Goal: Transaction & Acquisition: Purchase product/service

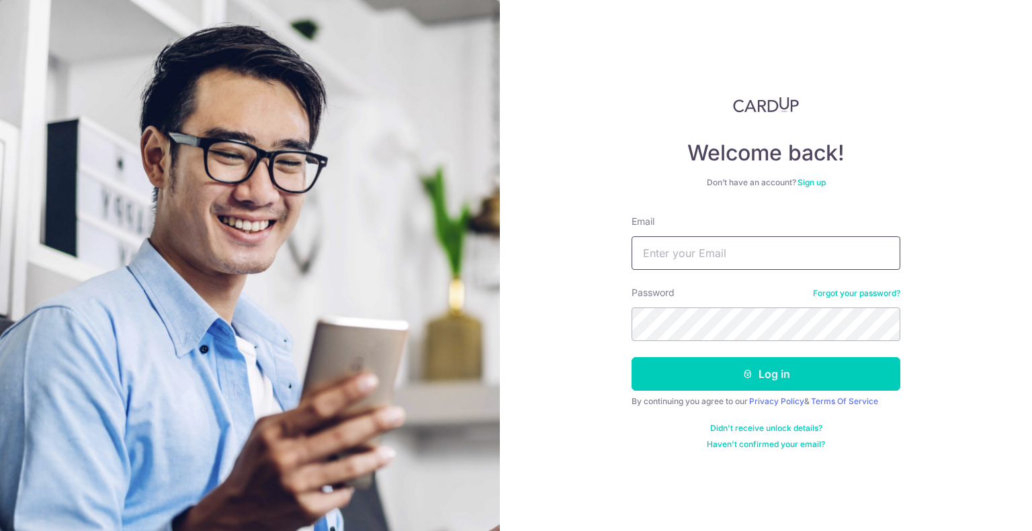
type input "jjwtoh@gmail.com"
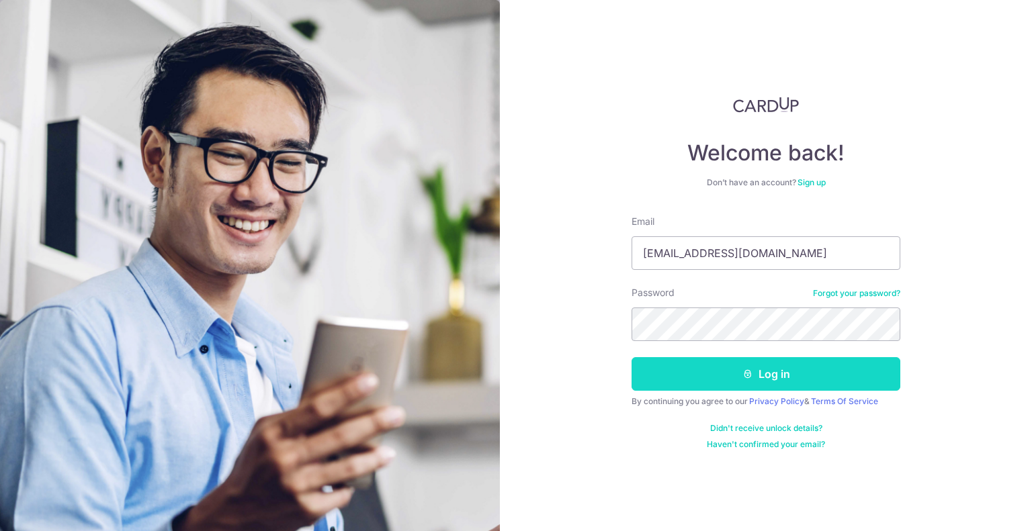
click at [736, 381] on button "Log in" at bounding box center [766, 374] width 269 height 34
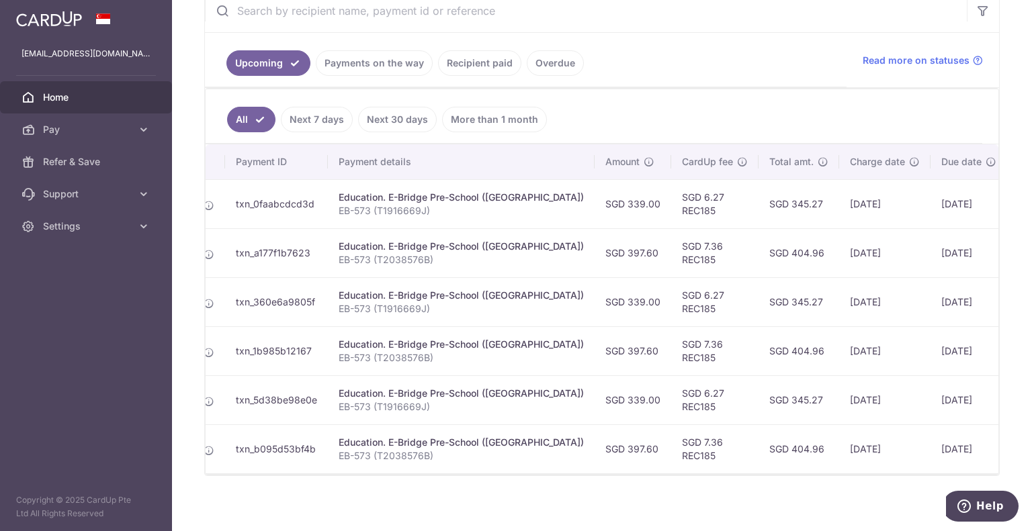
scroll to position [282, 0]
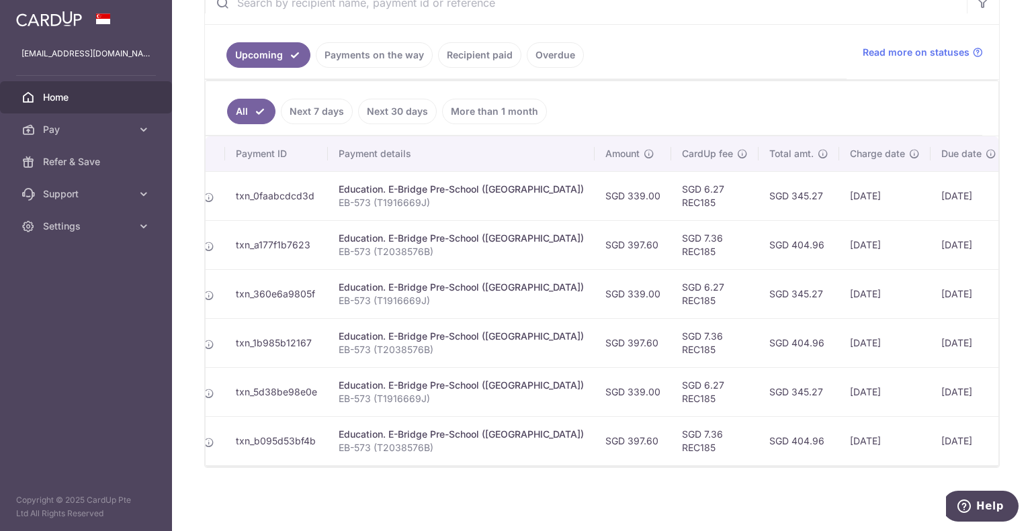
click at [364, 47] on link "Payments on the way" at bounding box center [374, 55] width 117 height 26
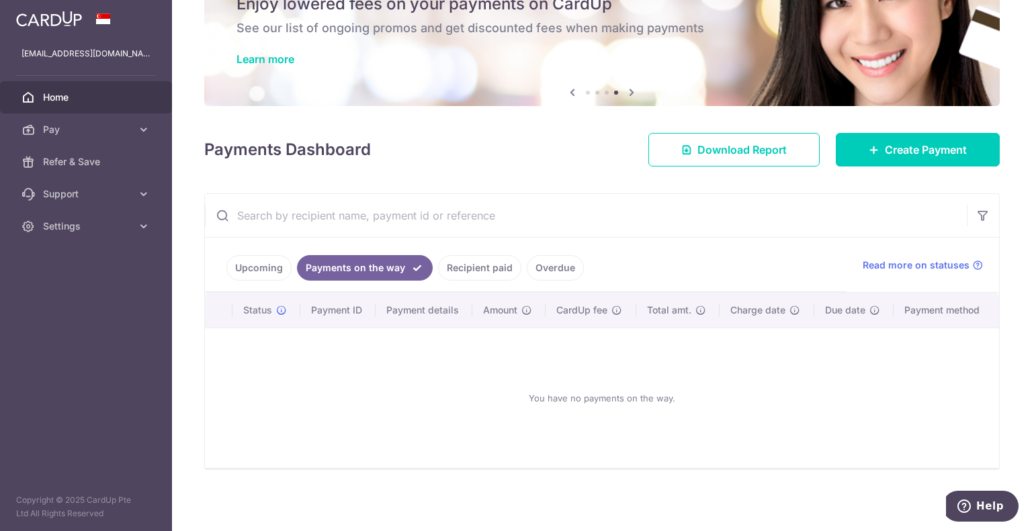
click at [457, 265] on link "Recipient paid" at bounding box center [479, 268] width 83 height 26
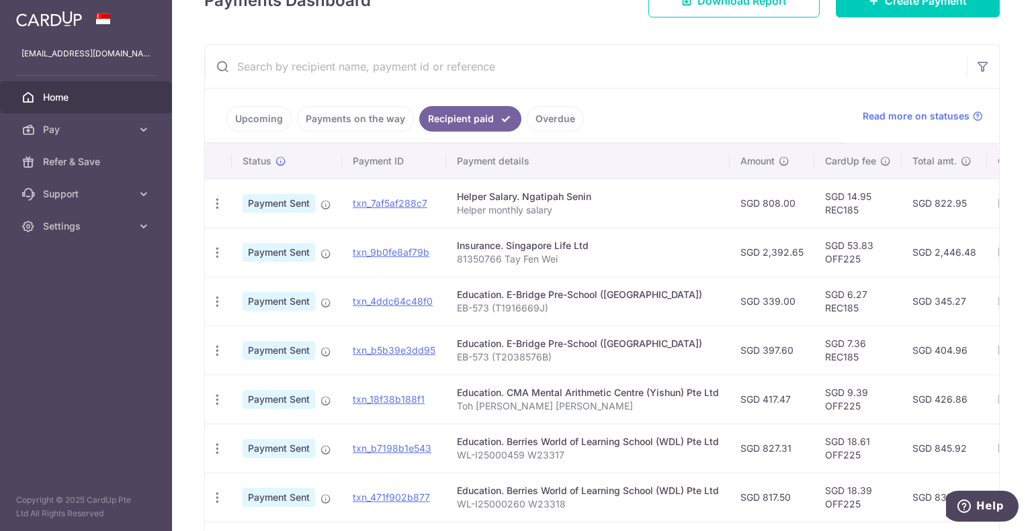
scroll to position [453, 0]
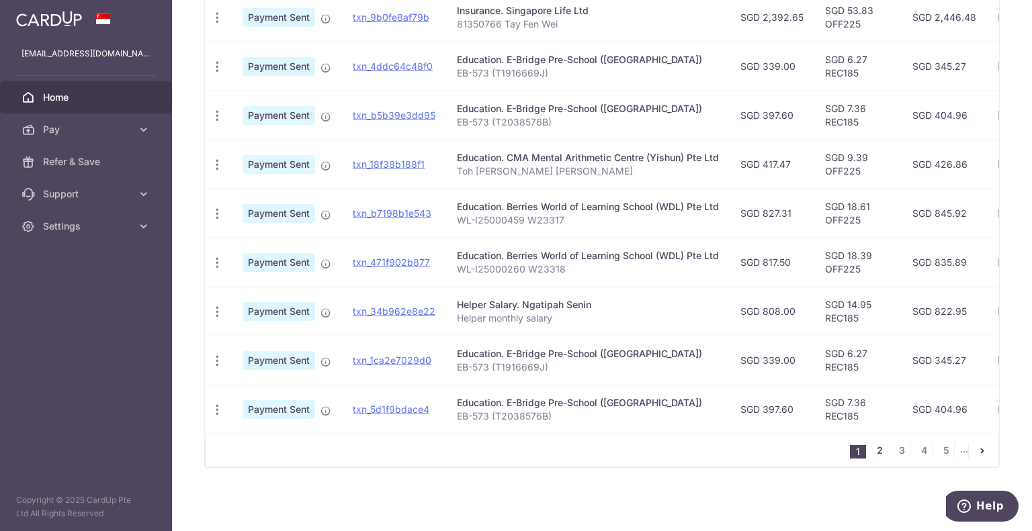
click at [873, 453] on link "2" at bounding box center [879, 451] width 16 height 16
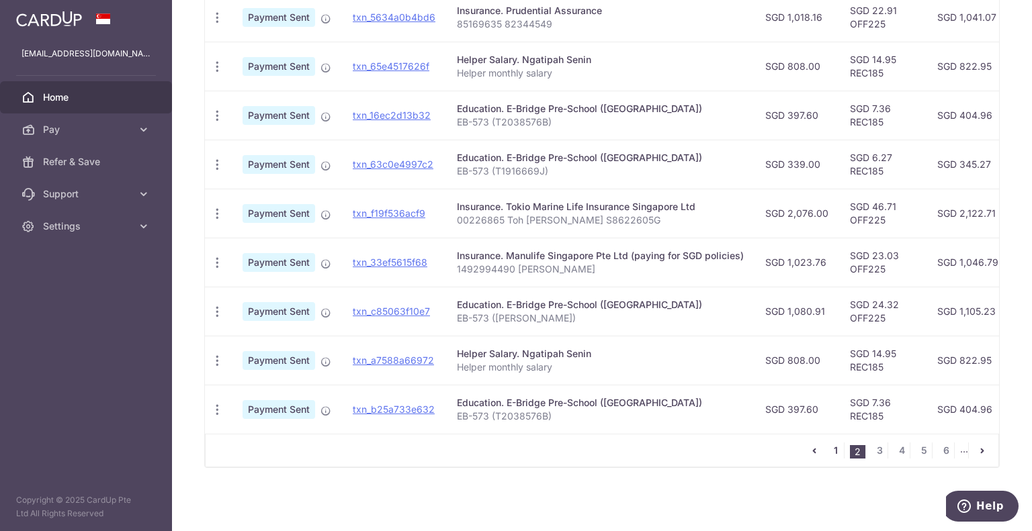
click at [831, 451] on link "1" at bounding box center [836, 451] width 16 height 16
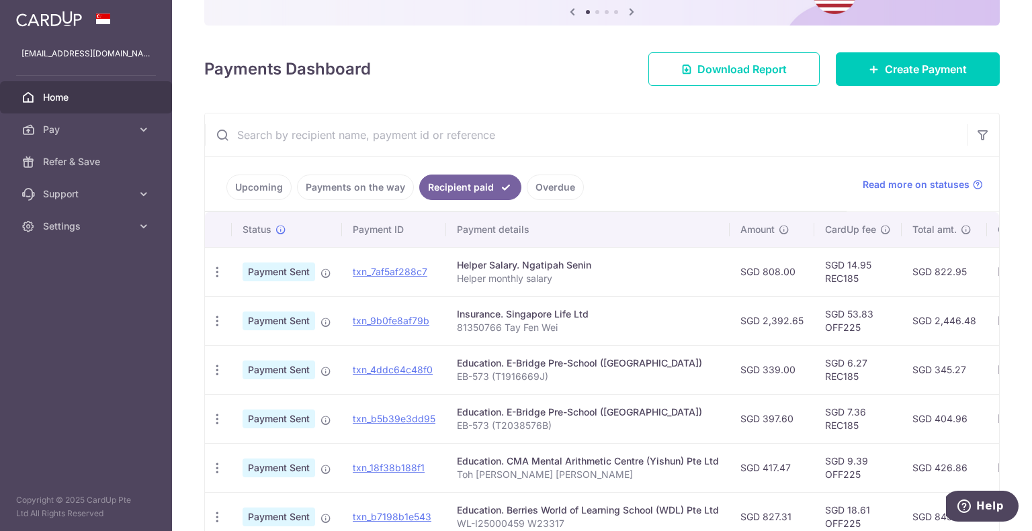
scroll to position [157, 0]
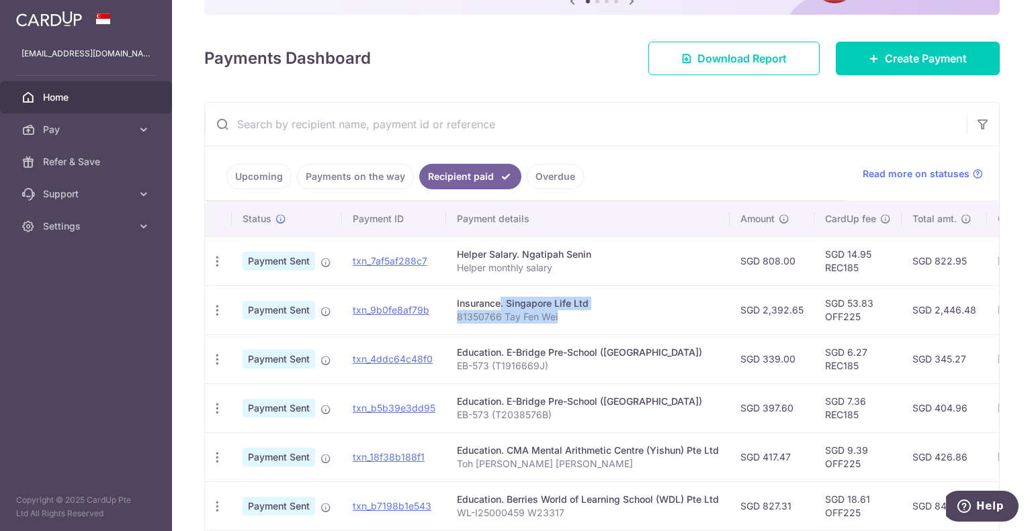
drag, startPoint x: 558, startPoint y: 318, endPoint x: 456, endPoint y: 302, distance: 102.7
click at [456, 302] on td "Insurance. Singapore Life Ltd 81350766 Tay Fen Wei" at bounding box center [588, 310] width 284 height 49
click at [652, 310] on p "81350766 Tay Fen Wei" at bounding box center [588, 316] width 262 height 13
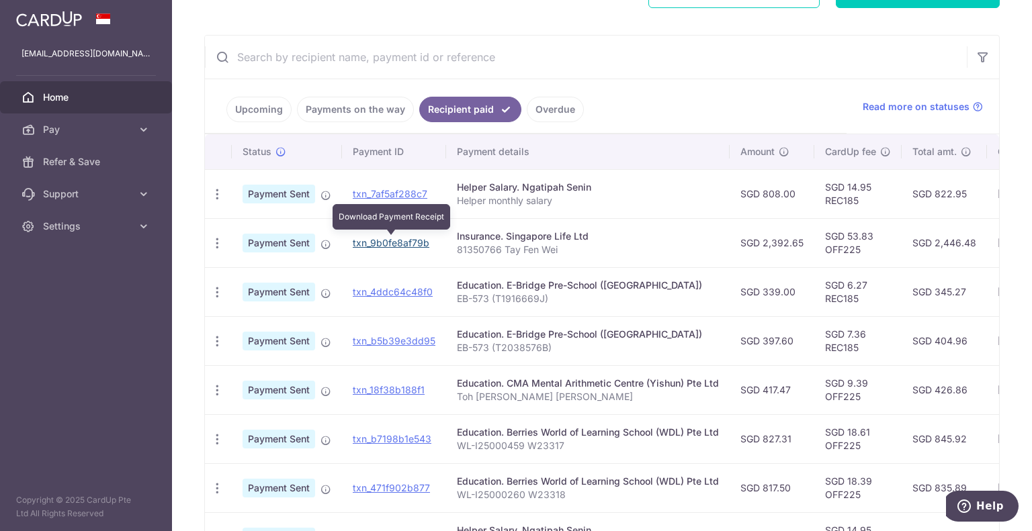
drag, startPoint x: 418, startPoint y: 243, endPoint x: 576, endPoint y: 50, distance: 249.1
click at [418, 243] on link "txn_9b0fe8af79b" at bounding box center [391, 242] width 77 height 11
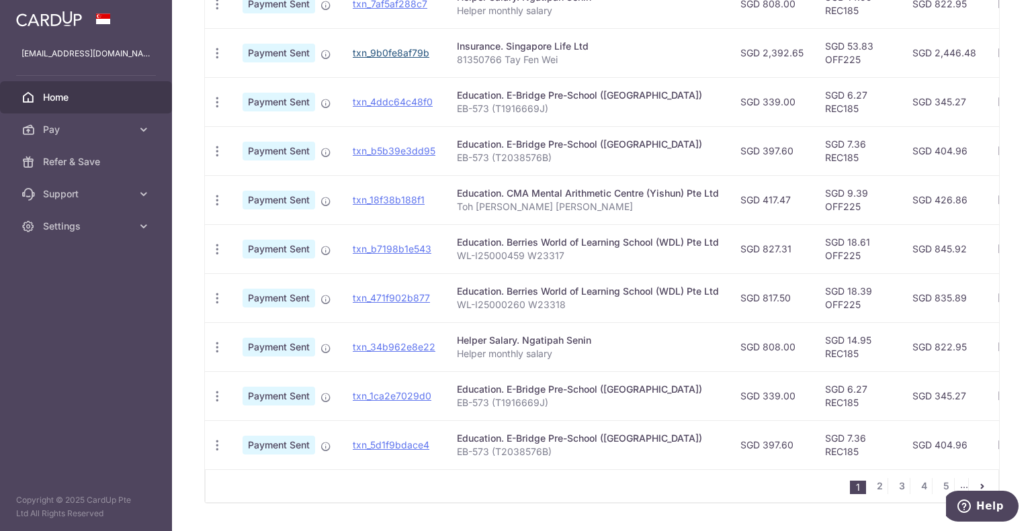
scroll to position [426, 0]
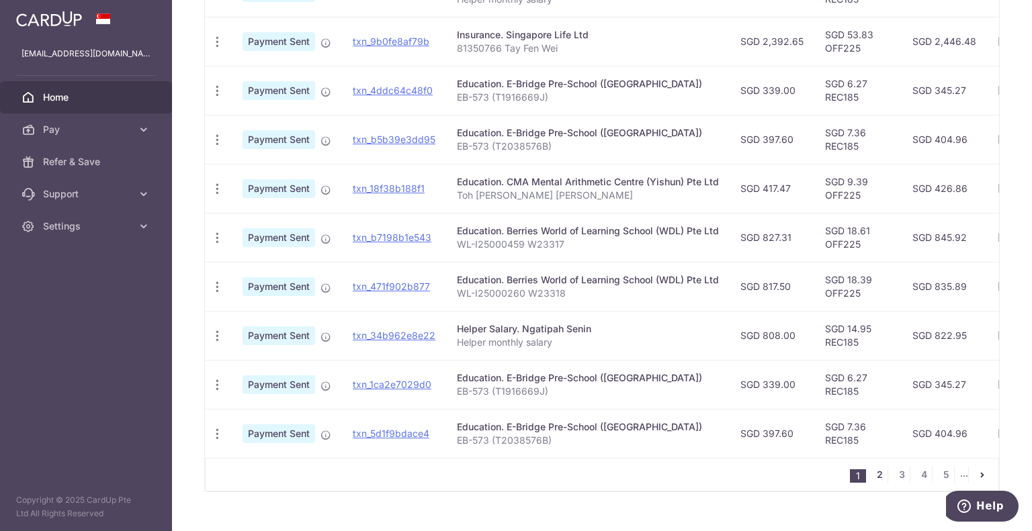
click at [872, 480] on link "2" at bounding box center [879, 475] width 16 height 16
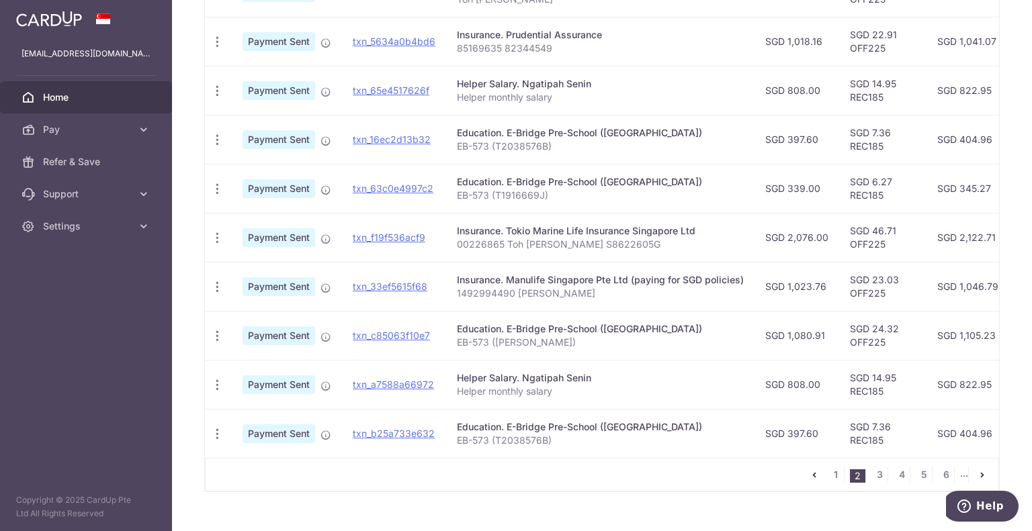
scroll to position [453, 0]
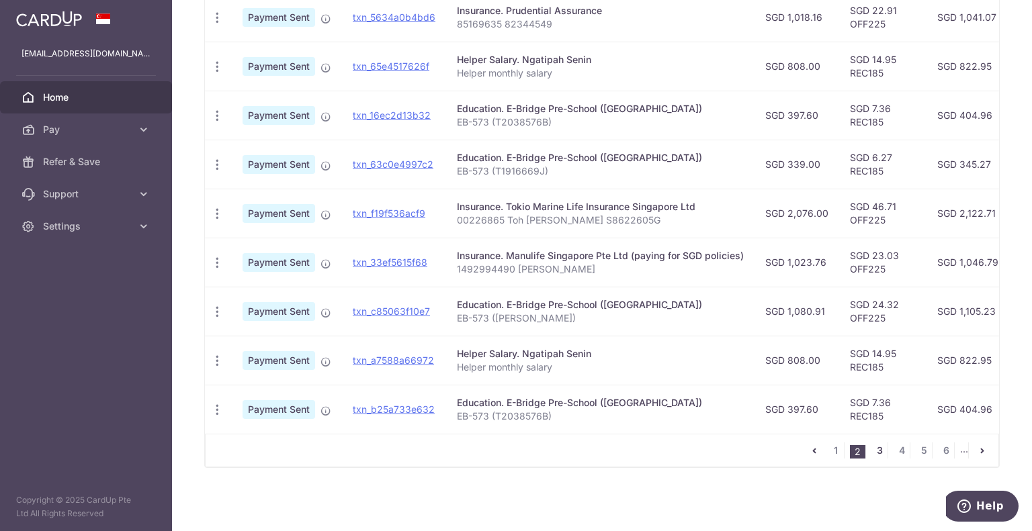
click at [871, 455] on link "3" at bounding box center [879, 451] width 16 height 16
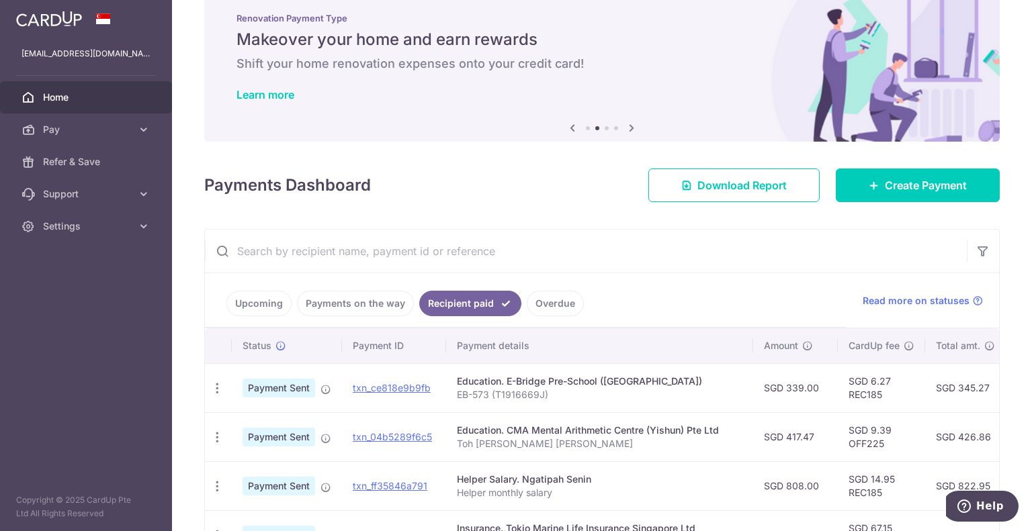
scroll to position [0, 0]
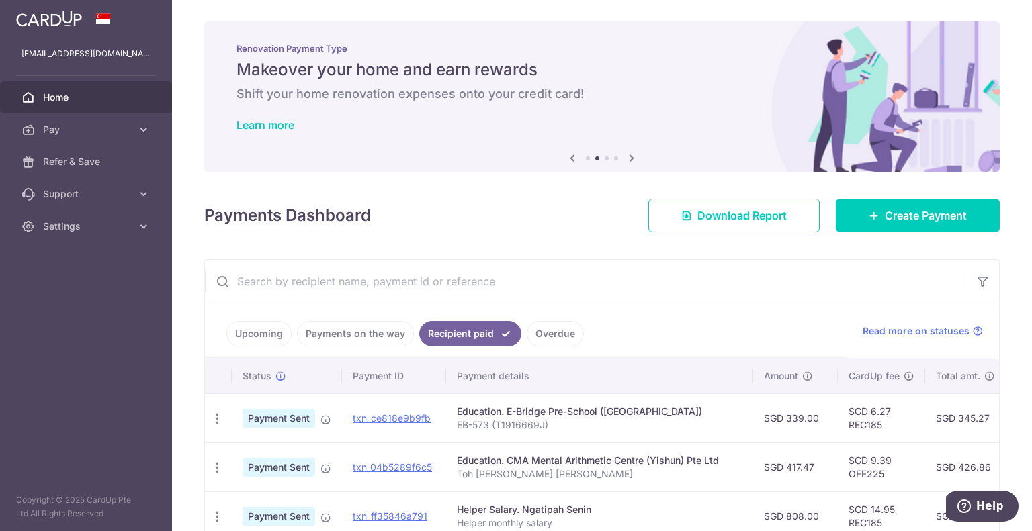
click at [627, 155] on icon at bounding box center [631, 158] width 16 height 17
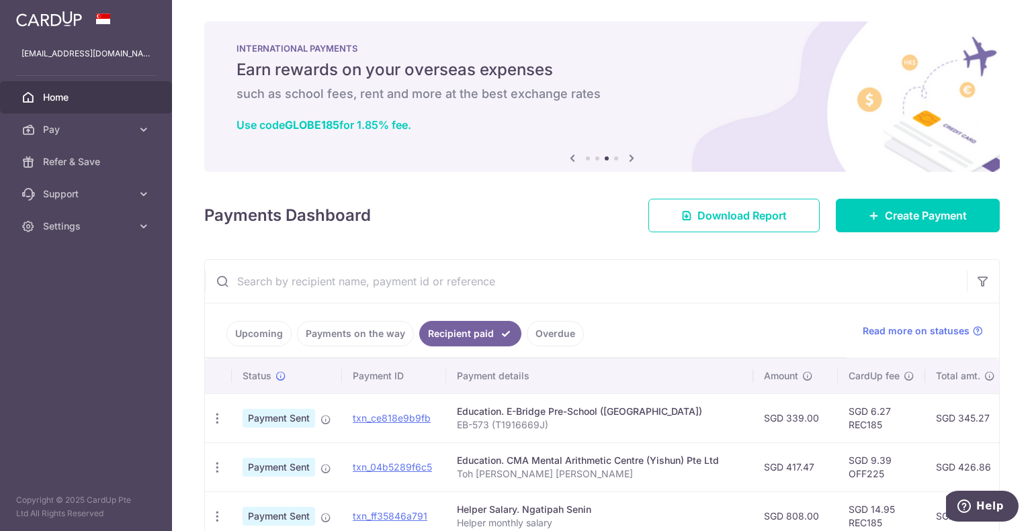
click at [627, 155] on icon at bounding box center [631, 158] width 16 height 17
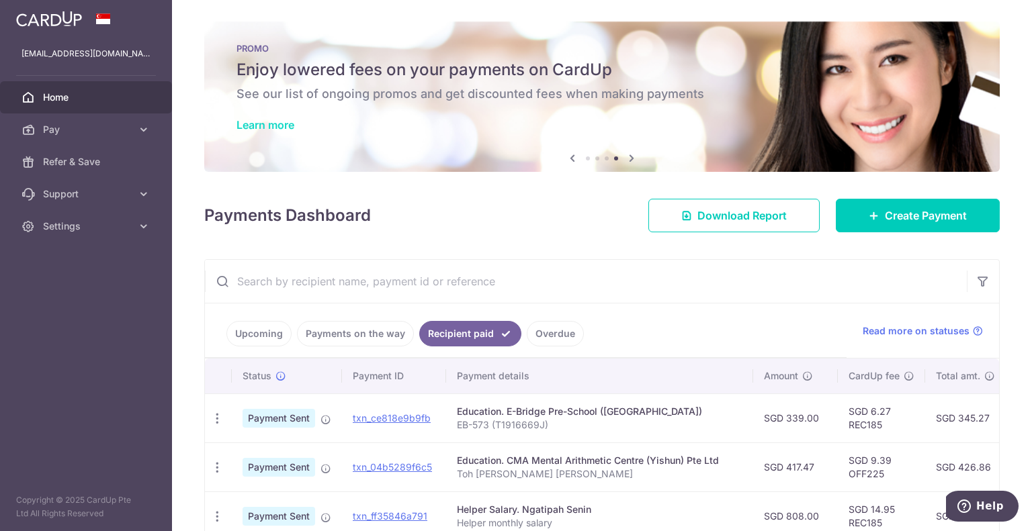
click at [284, 122] on link "Learn more" at bounding box center [265, 124] width 58 height 13
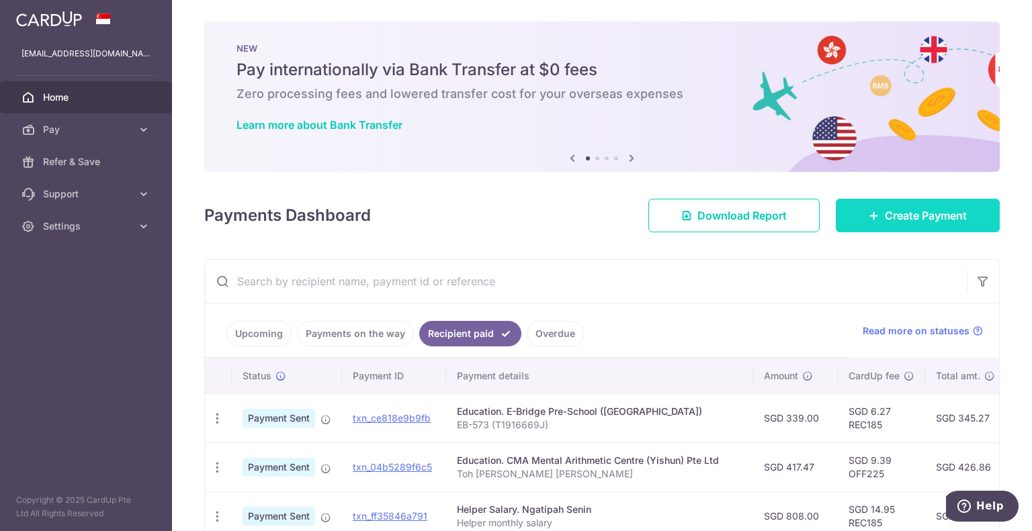
click at [869, 216] on icon at bounding box center [874, 215] width 11 height 11
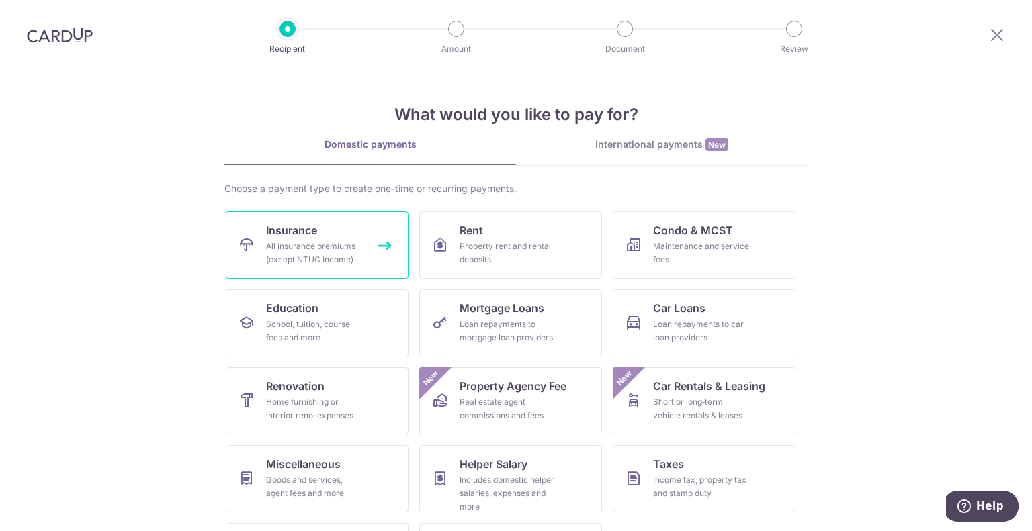
click at [308, 248] on div "All insurance premiums (except NTUC Income)" at bounding box center [314, 253] width 97 height 27
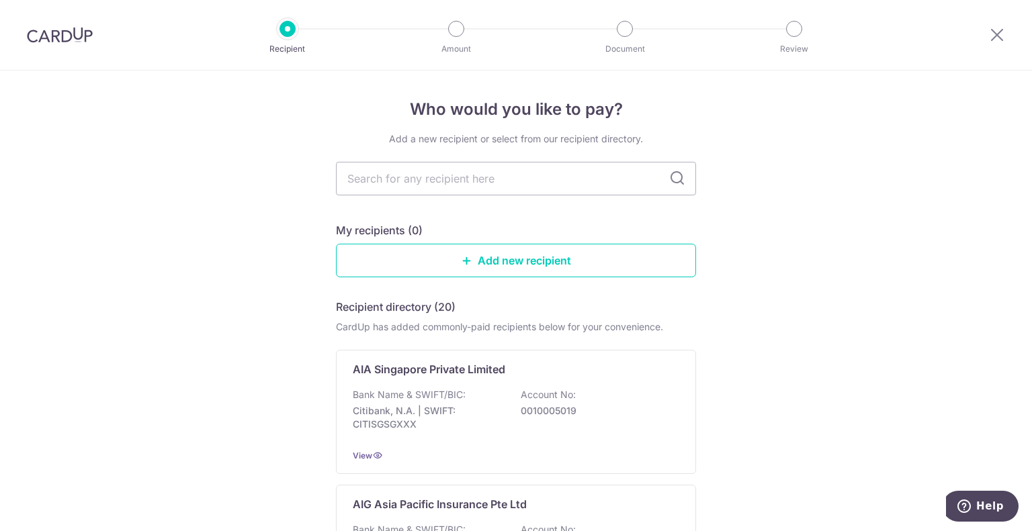
scroll to position [67, 0]
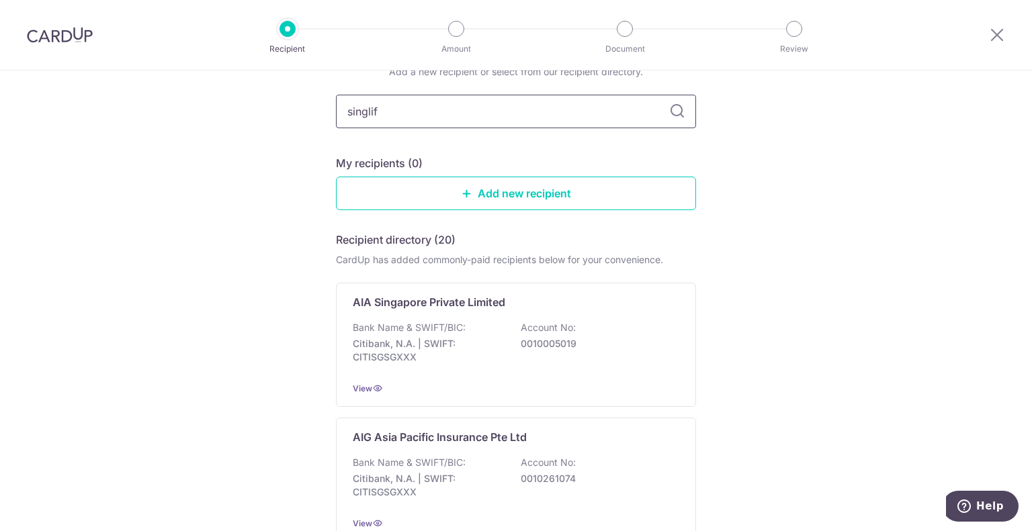
type input "singlife"
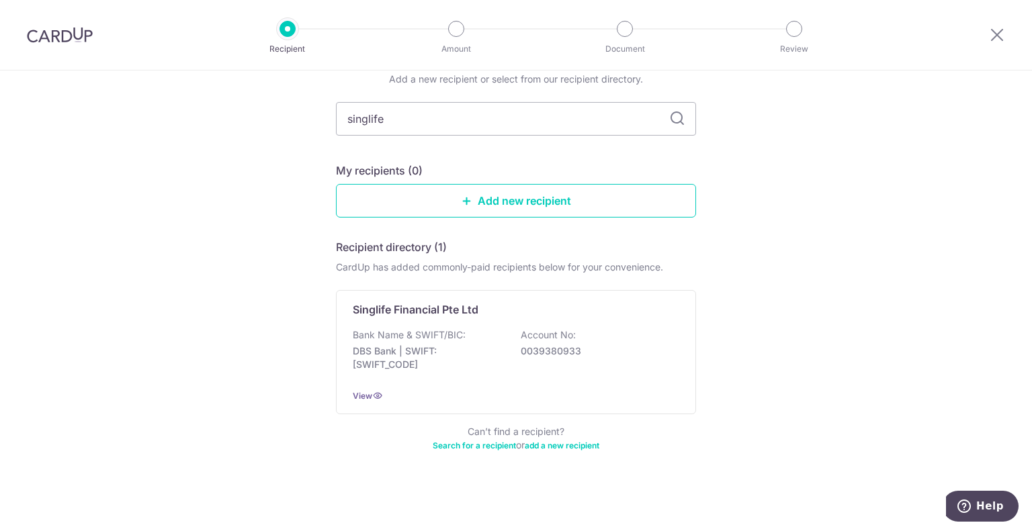
scroll to position [58, 0]
type input "singapore"
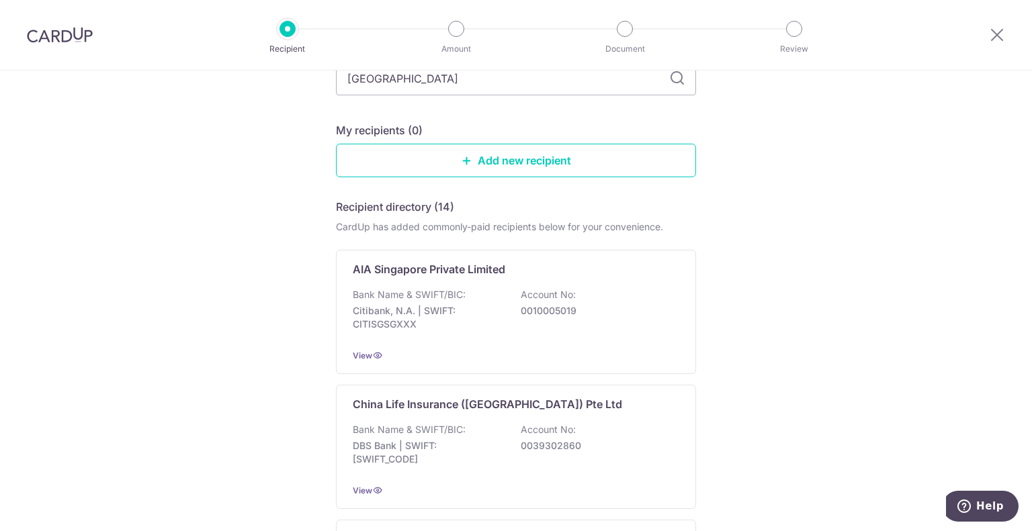
scroll to position [0, 0]
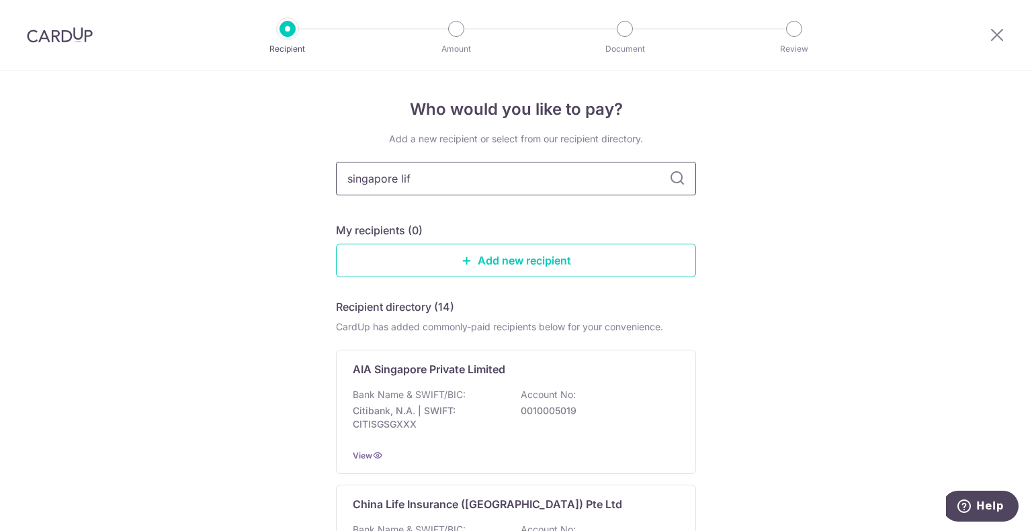
type input "singapore life"
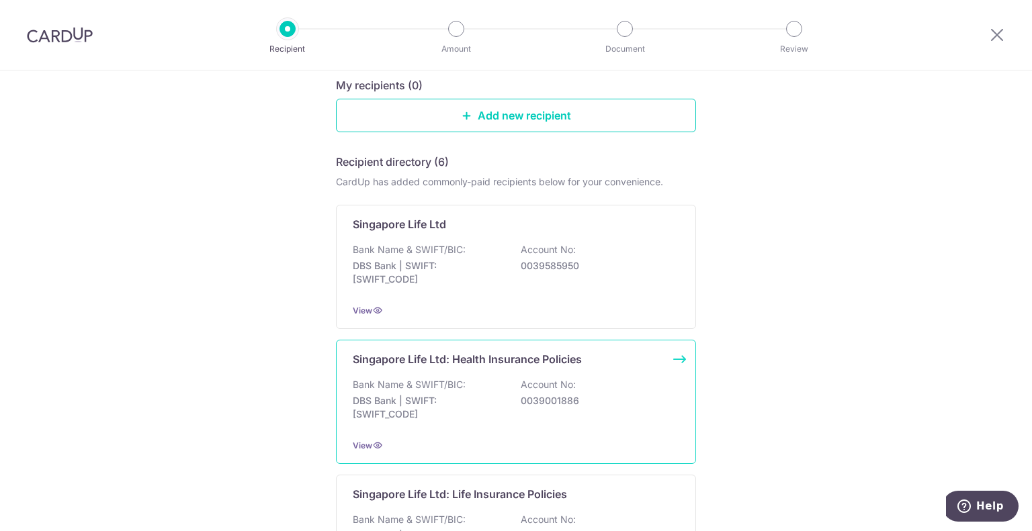
scroll to position [134, 0]
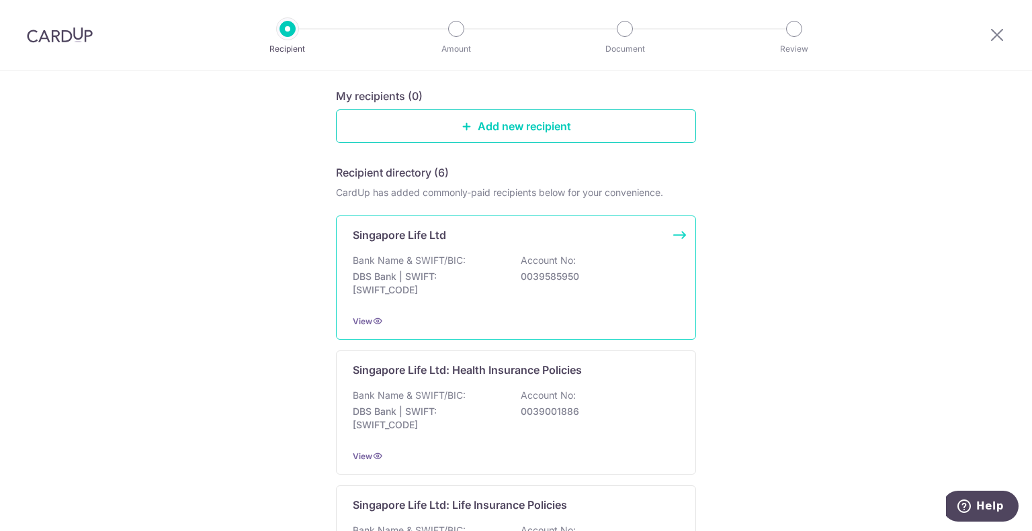
click at [480, 296] on p "DBS Bank | SWIFT: DBSSSGSGXXX" at bounding box center [428, 283] width 150 height 27
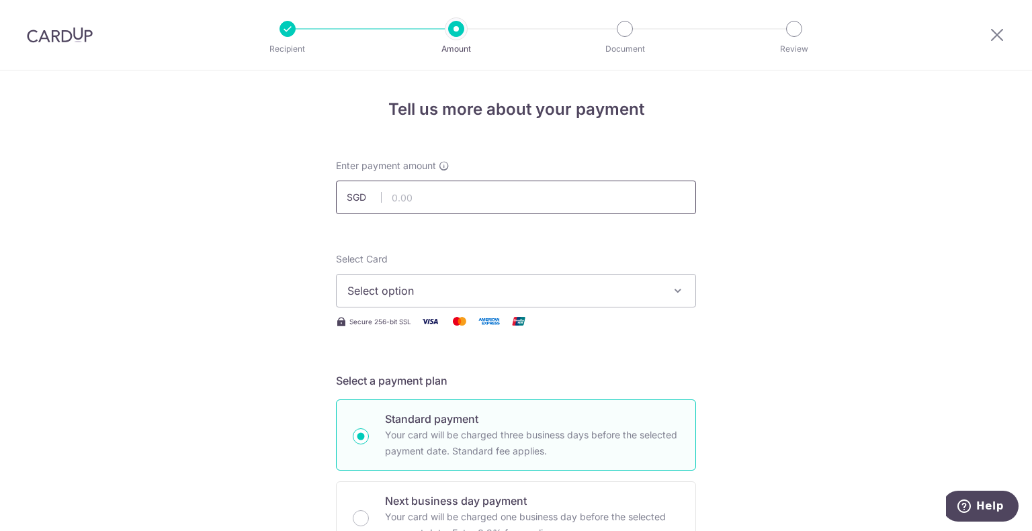
click at [412, 200] on input "text" at bounding box center [516, 198] width 360 height 34
paste input "2,394.80"
type input "2,394.80"
click at [427, 289] on span "Select option" at bounding box center [503, 291] width 313 height 16
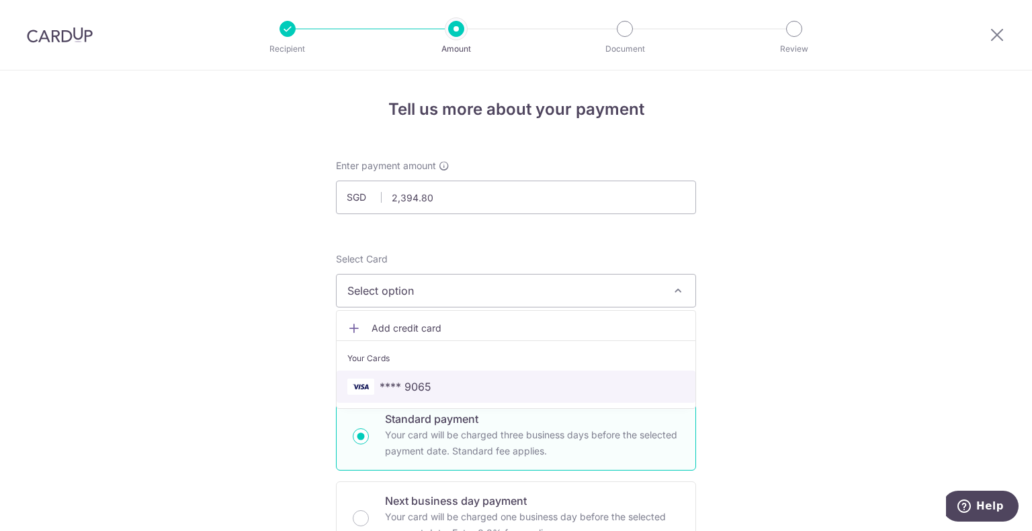
click at [434, 390] on span "**** 9065" at bounding box center [515, 387] width 337 height 16
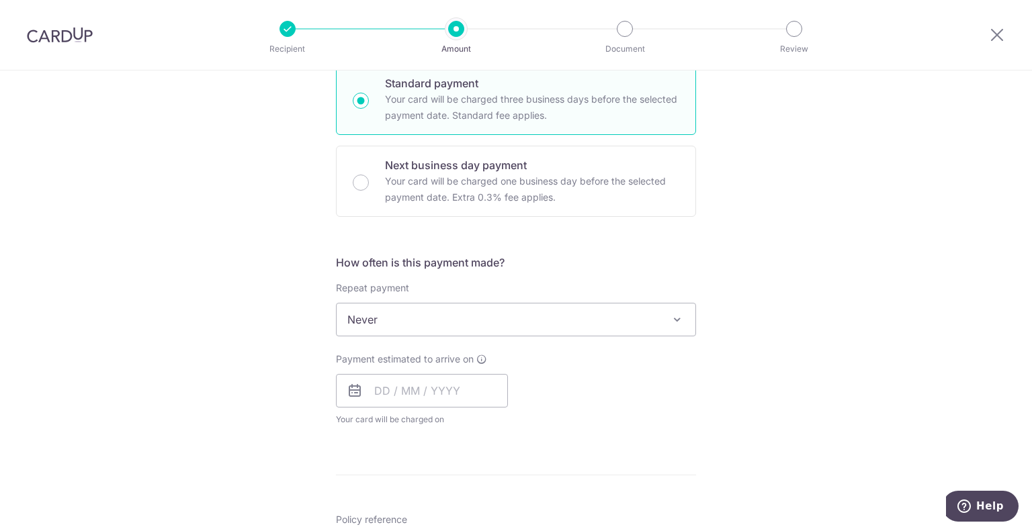
scroll to position [403, 0]
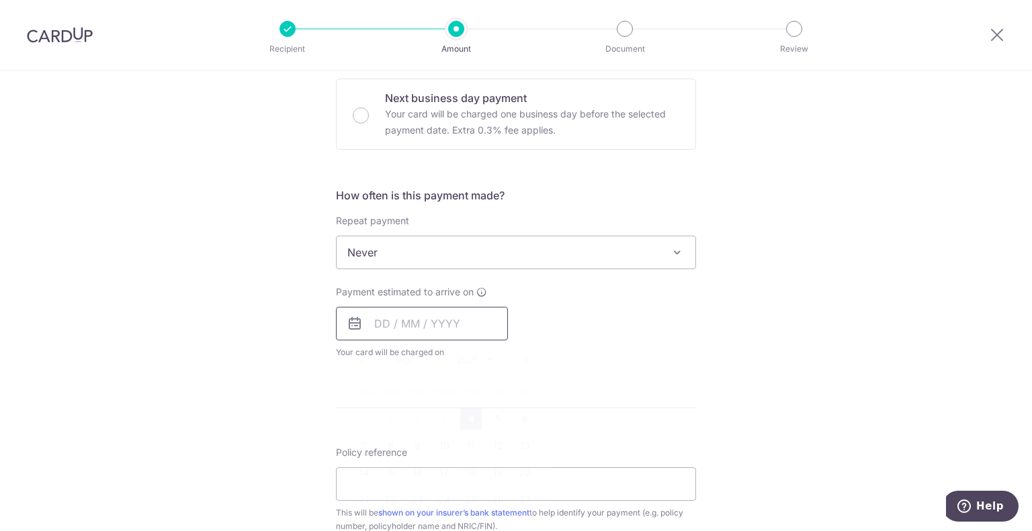
click at [419, 320] on input "text" at bounding box center [422, 324] width 172 height 34
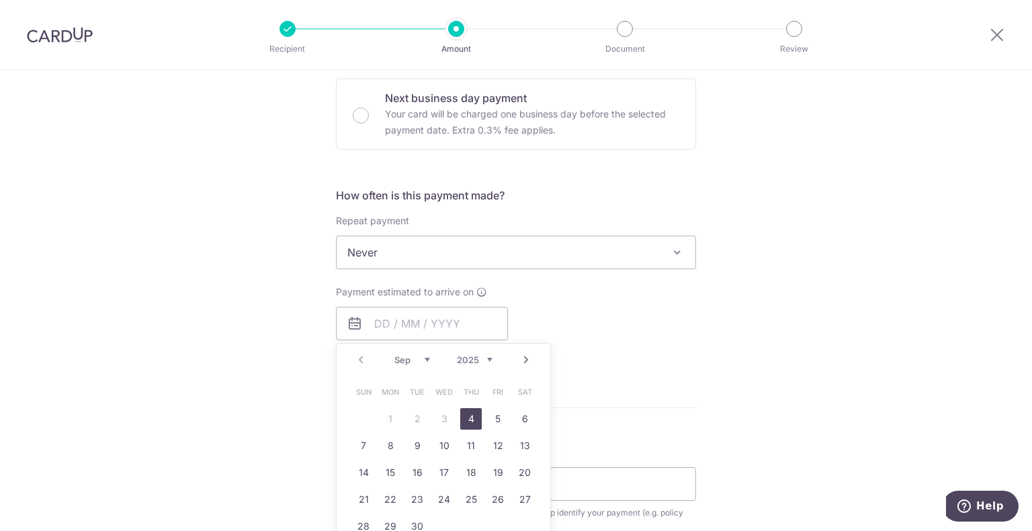
click at [468, 423] on link "4" at bounding box center [470, 418] width 21 height 21
type input "04/09/2025"
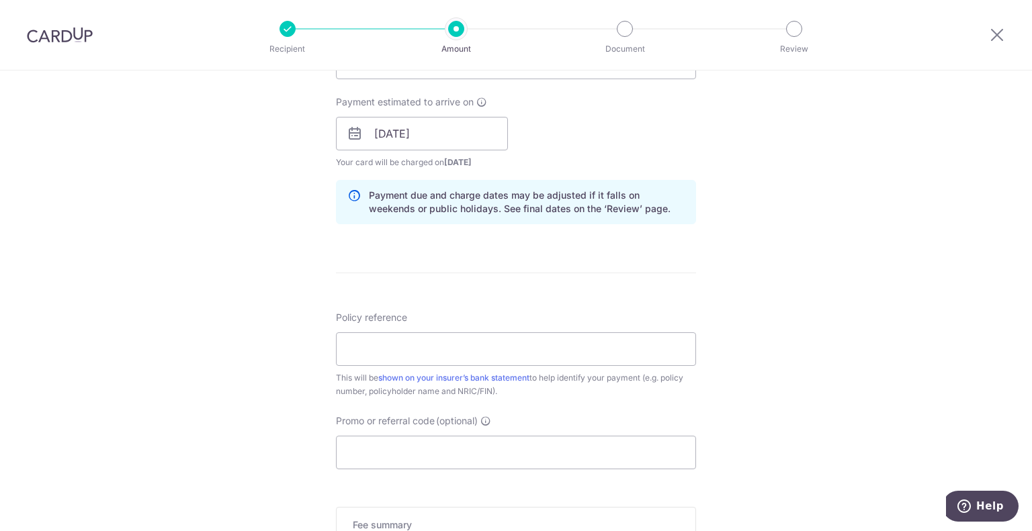
scroll to position [605, 0]
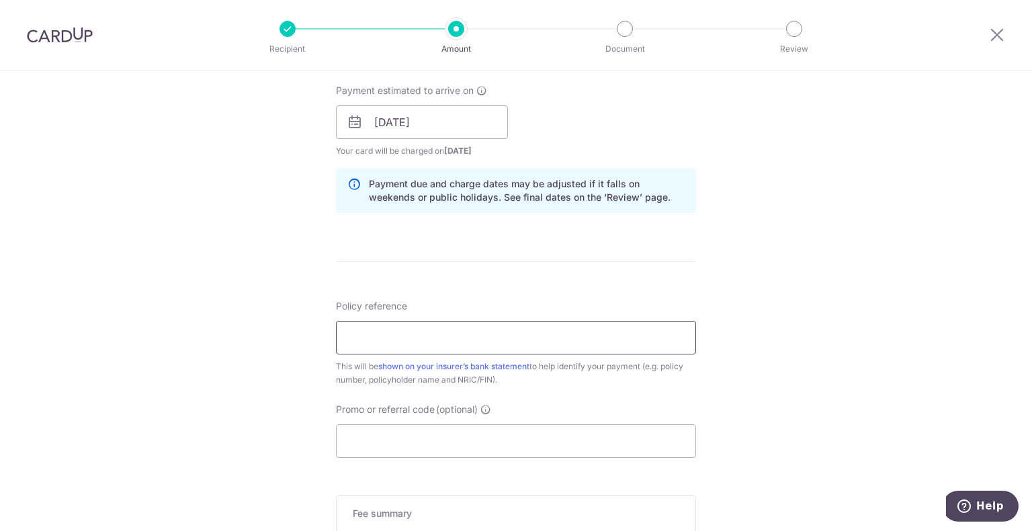
click at [454, 345] on input "Policy reference" at bounding box center [516, 338] width 360 height 34
paste input "81353101"
type input "81353101 Toh Jun Wei"
click at [385, 445] on input "Promo or referral code (optional)" at bounding box center [516, 442] width 360 height 34
paste input "OFF225"
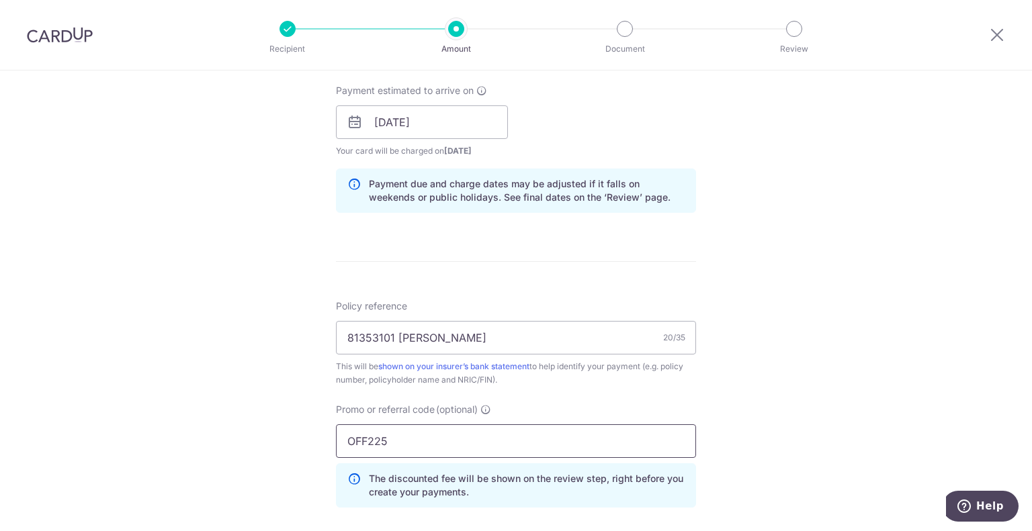
type input "OFF225"
click at [255, 464] on div "Tell us more about your payment Enter payment amount SGD 2,394.80 2394.80 Selec…" at bounding box center [516, 131] width 1032 height 1331
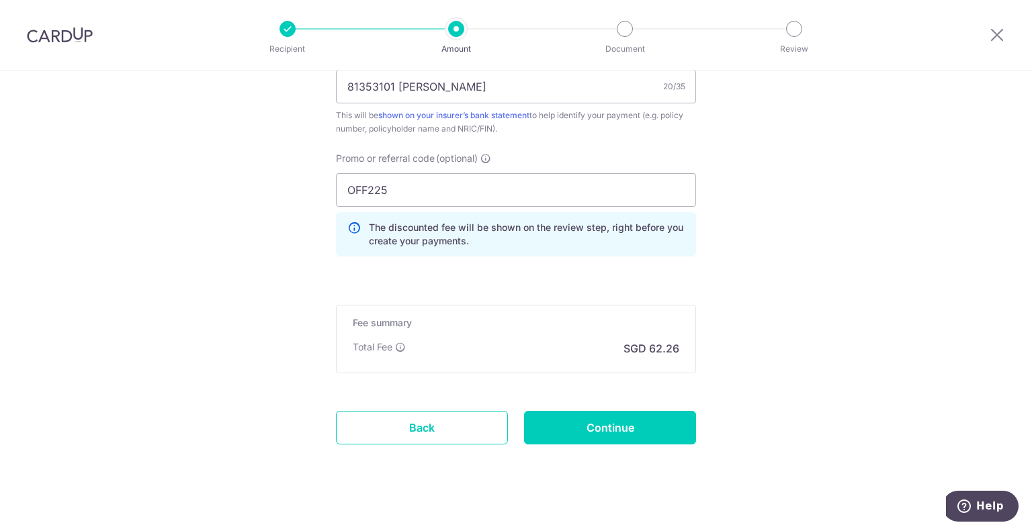
scroll to position [867, 0]
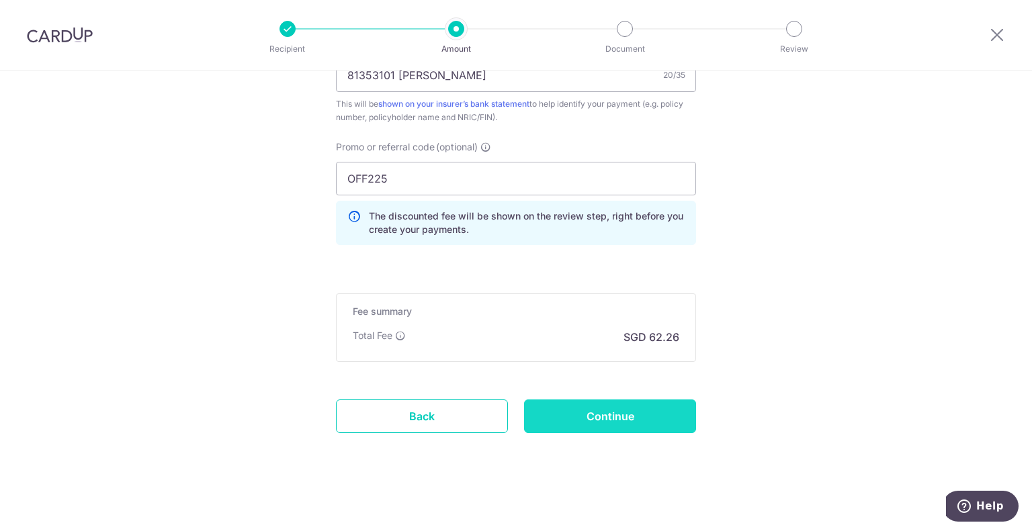
click at [610, 412] on input "Continue" at bounding box center [610, 417] width 172 height 34
type input "Create Schedule"
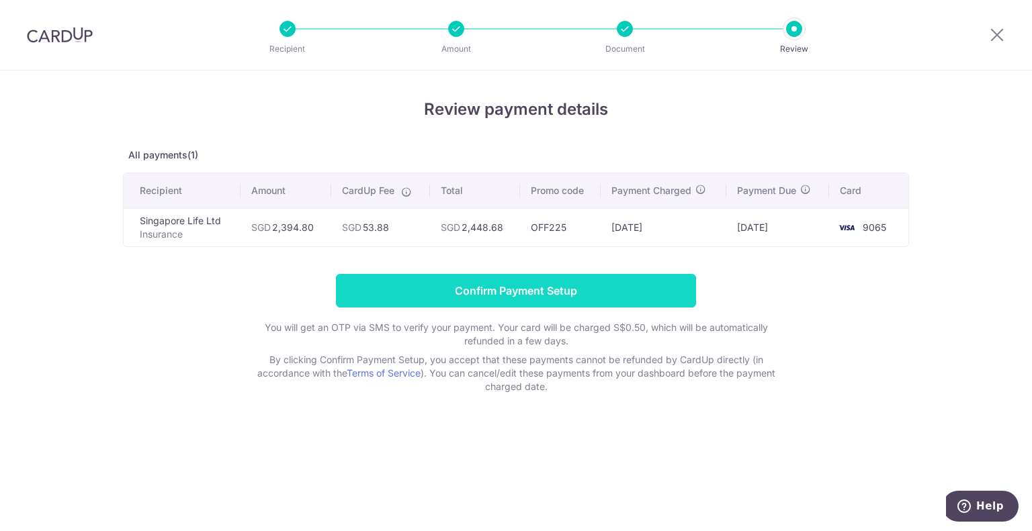
click at [550, 291] on input "Confirm Payment Setup" at bounding box center [516, 291] width 360 height 34
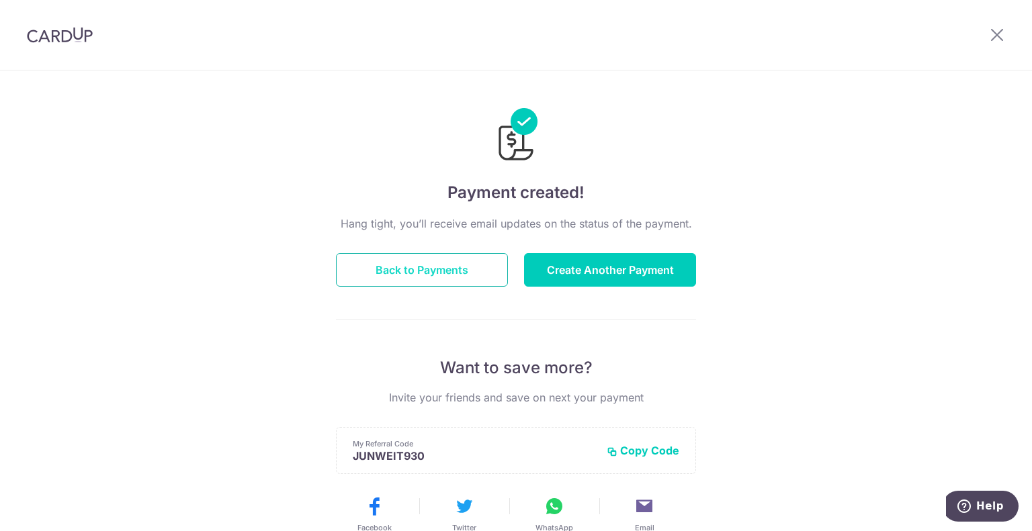
click at [464, 271] on button "Back to Payments" at bounding box center [422, 270] width 172 height 34
